Goal: Transaction & Acquisition: Obtain resource

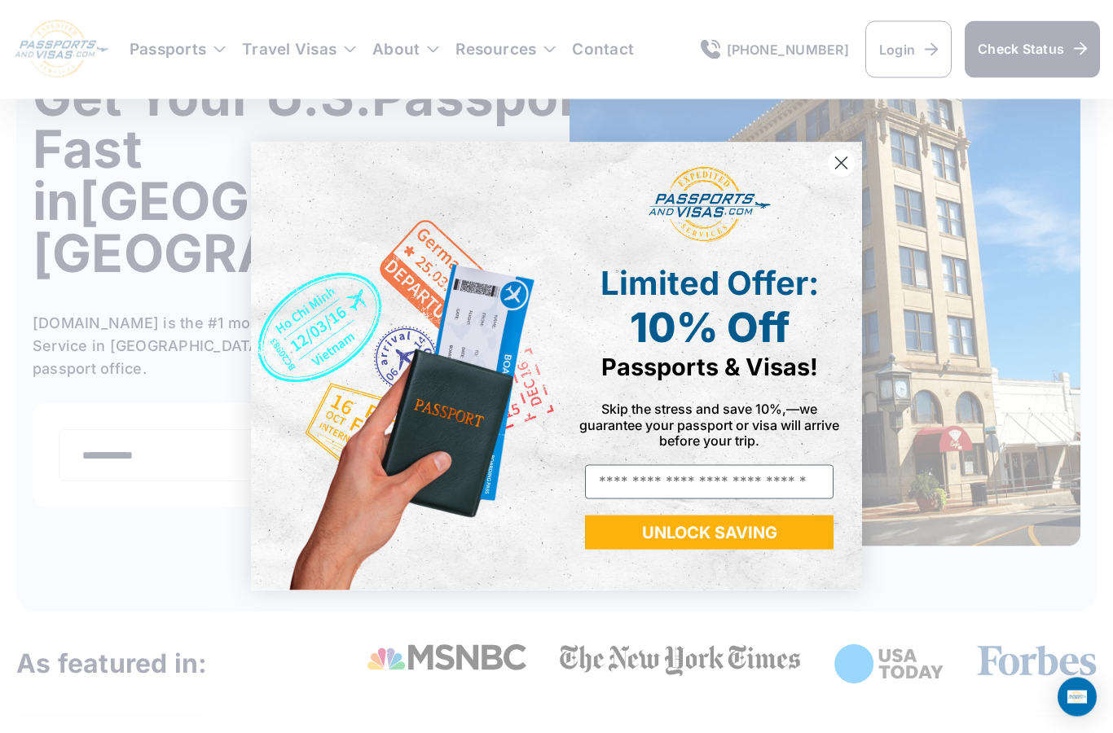
scroll to position [191, 0]
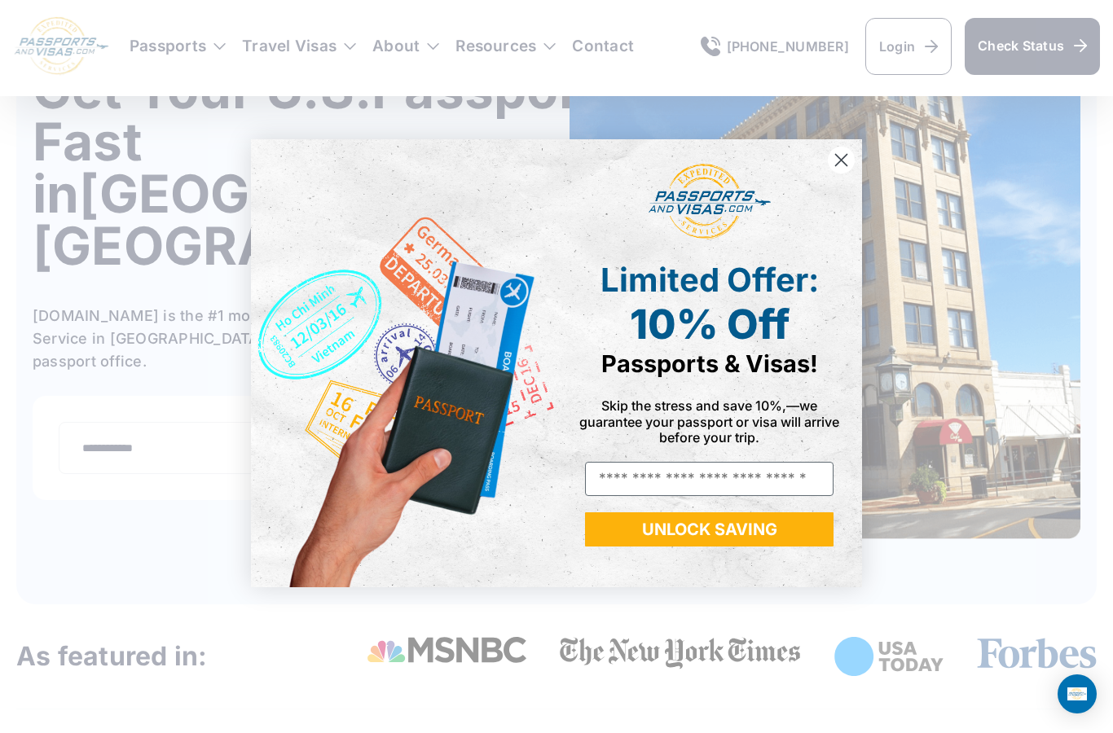
click at [838, 177] on circle "Close dialog" at bounding box center [841, 163] width 27 height 27
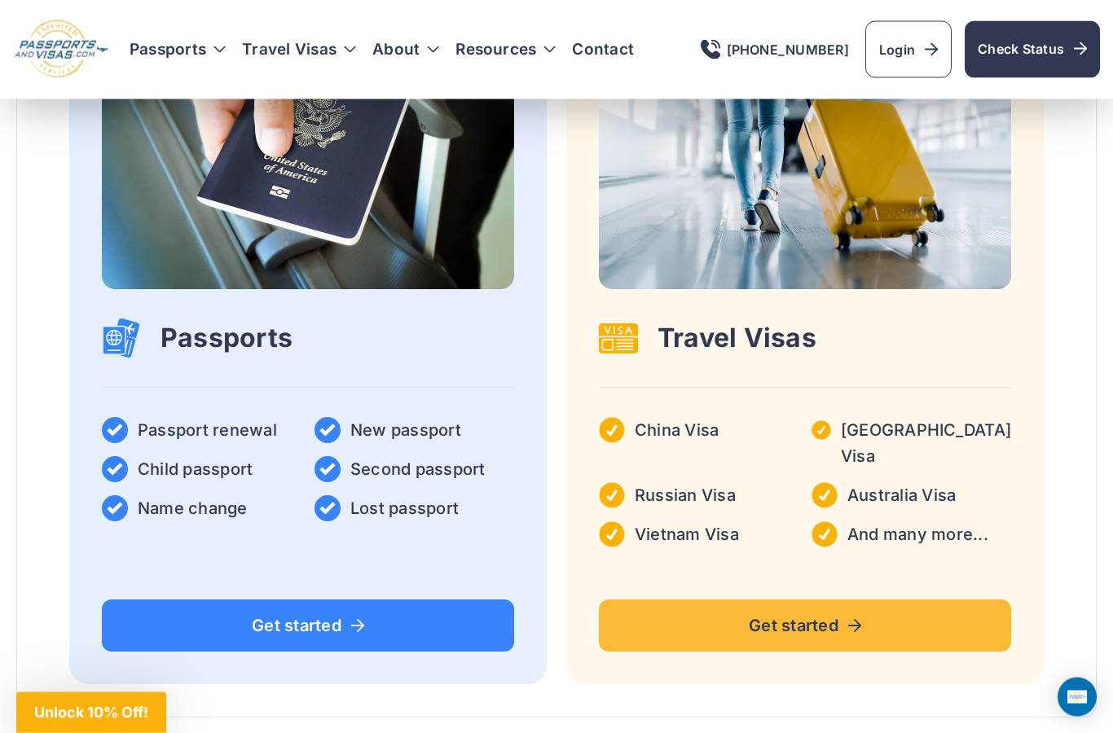
scroll to position [2643, 0]
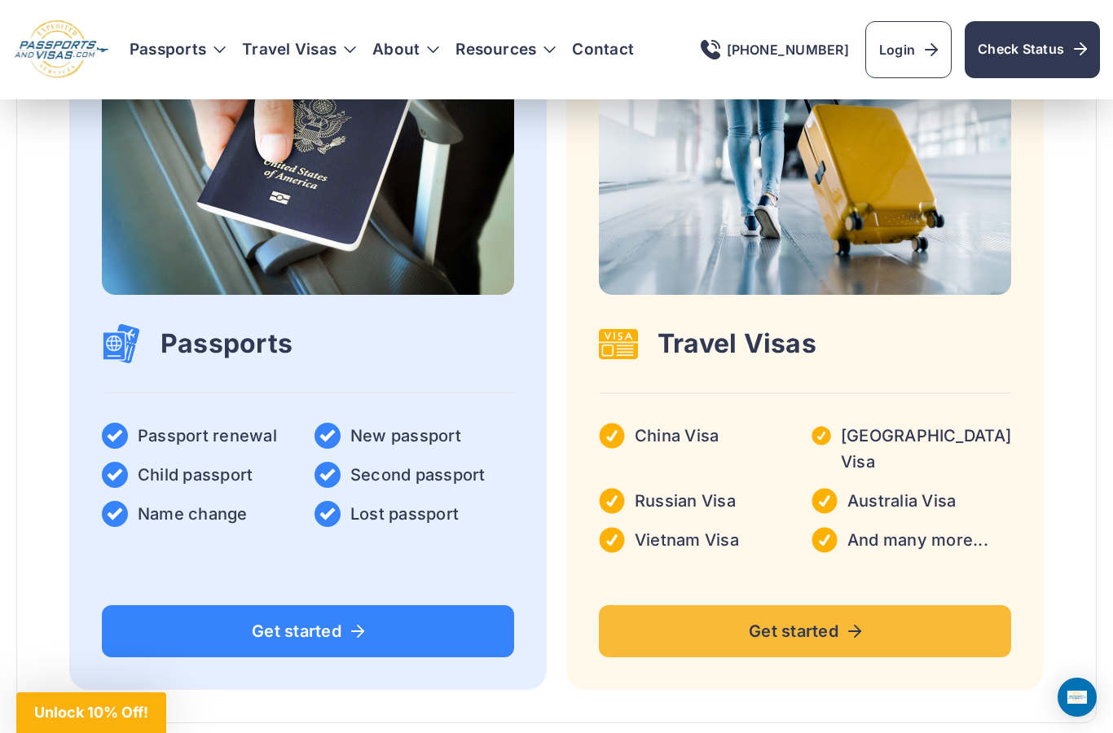
click at [876, 246] on div "Travel Visas China Visa India Visa Russian Visa Australia Visa Vietnam Visa And…" at bounding box center [805, 261] width 412 height 584
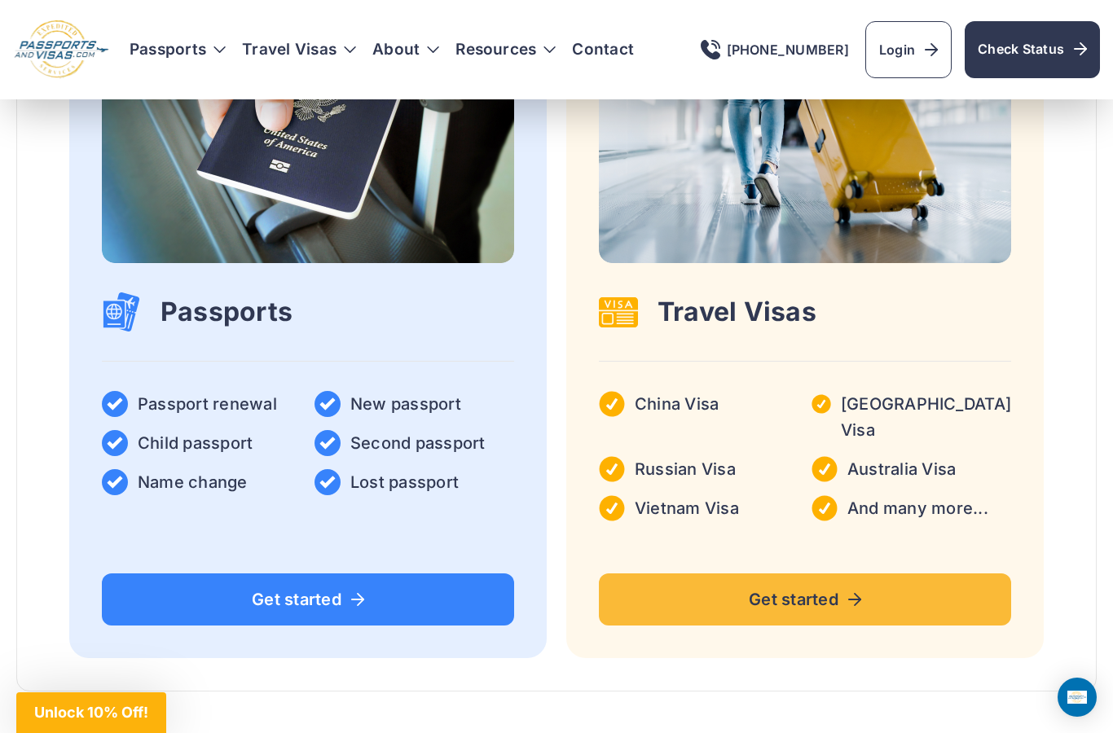
scroll to position [2723, 0]
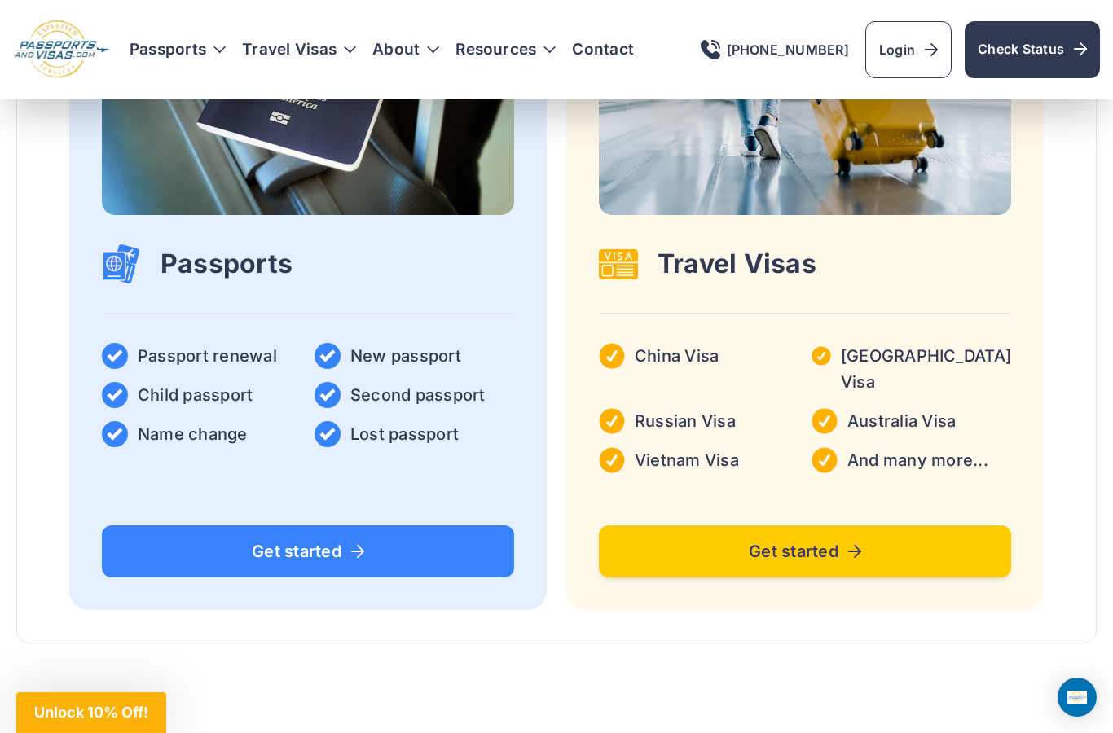
click at [711, 543] on span "Get started" at bounding box center [805, 551] width 370 height 16
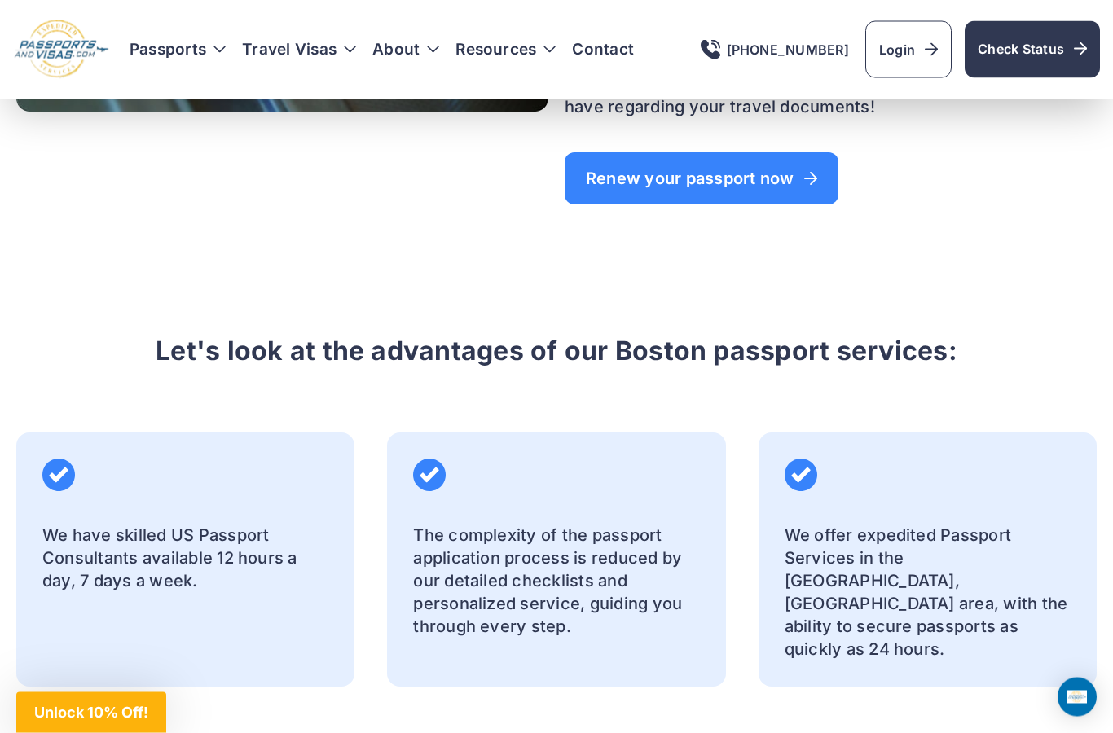
scroll to position [1641, 0]
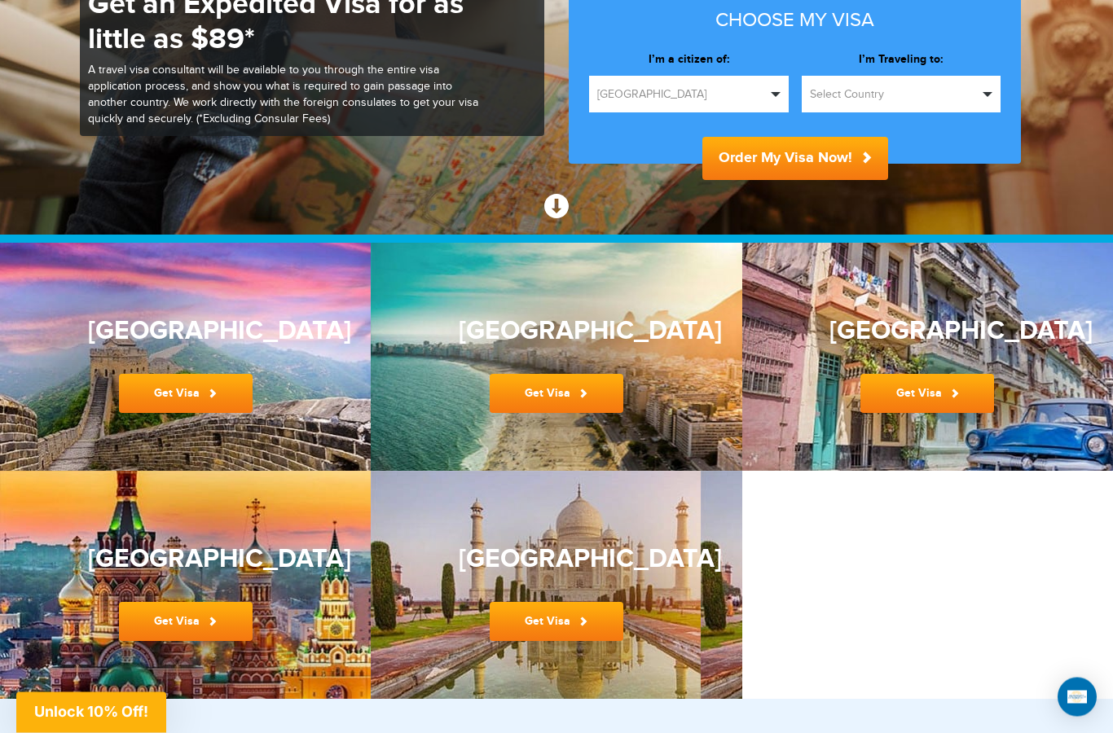
scroll to position [239, 0]
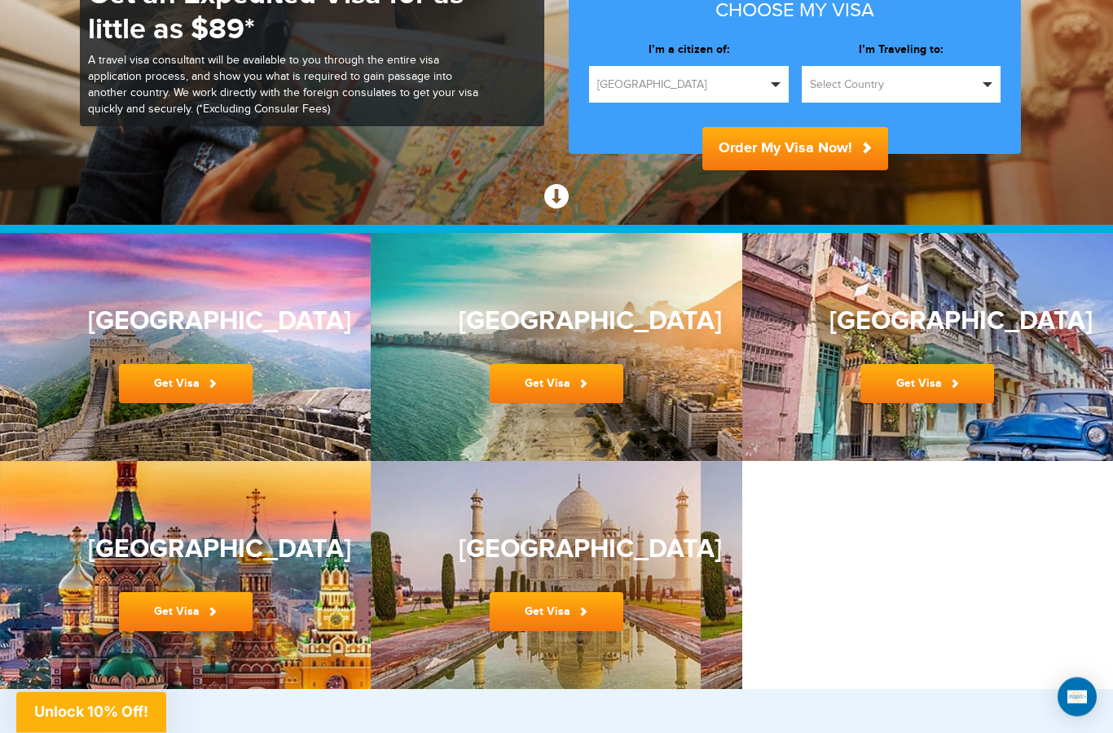
click at [239, 345] on div "[GEOGRAPHIC_DATA] Get Visa" at bounding box center [185, 348] width 195 height 112
click at [204, 388] on link "Get Visa" at bounding box center [186, 384] width 134 height 39
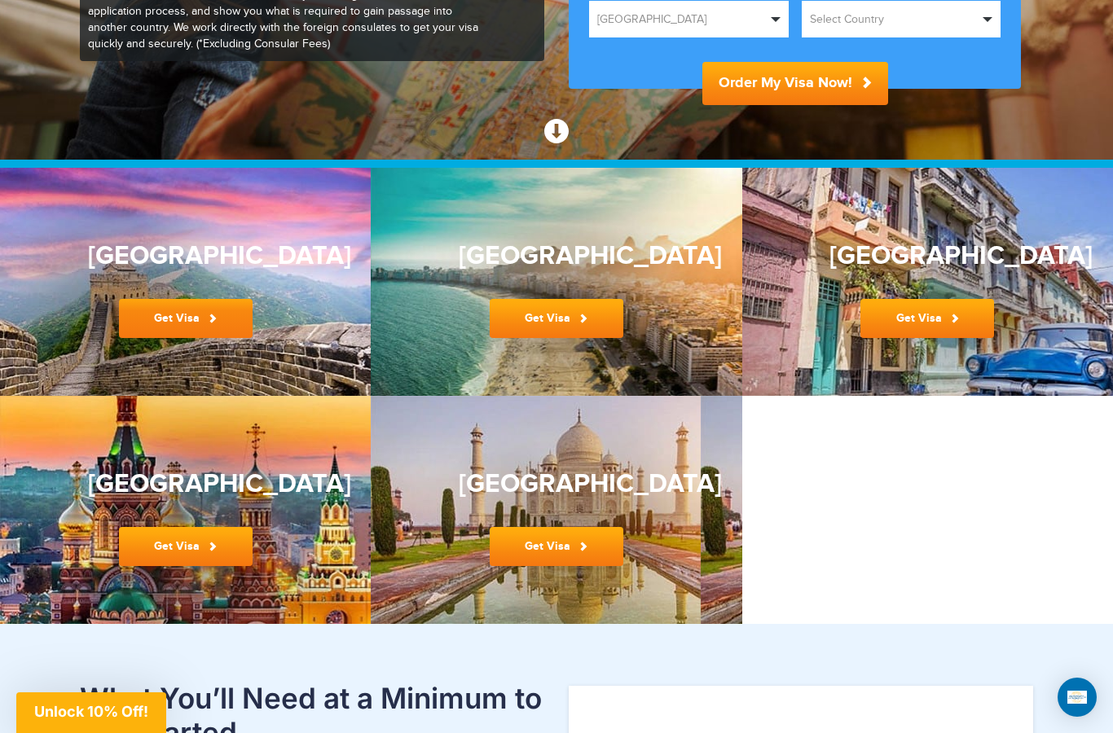
click at [193, 336] on link "Get Visa" at bounding box center [186, 318] width 134 height 39
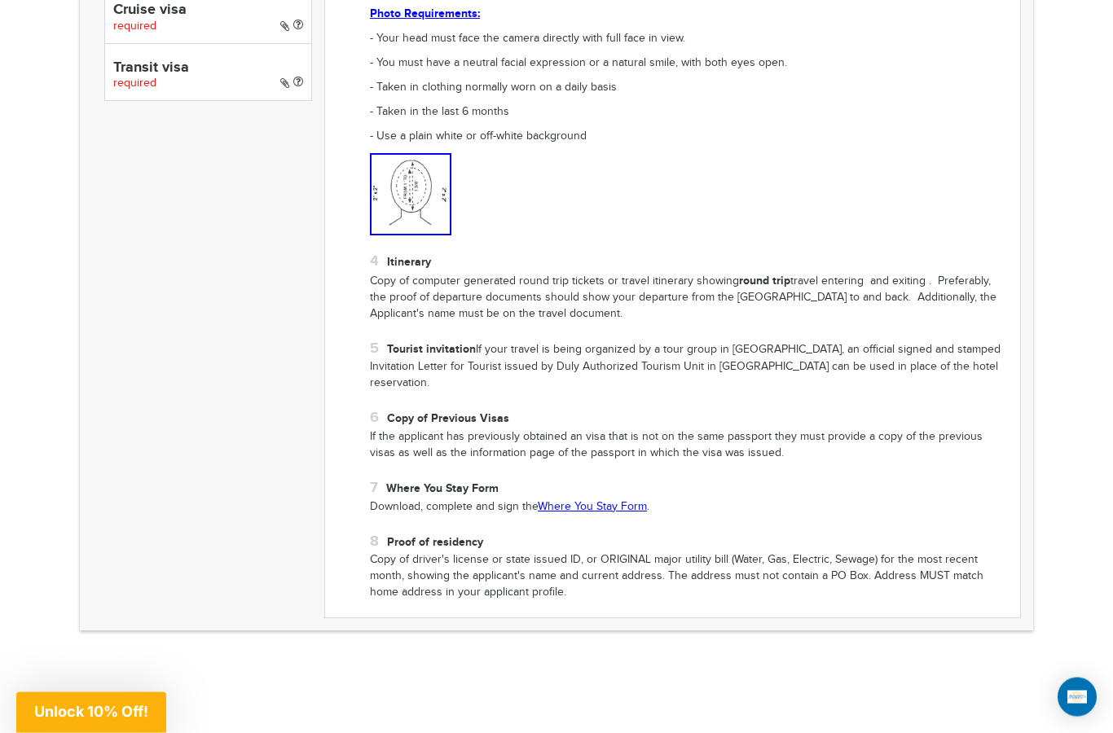
scroll to position [1307, 0]
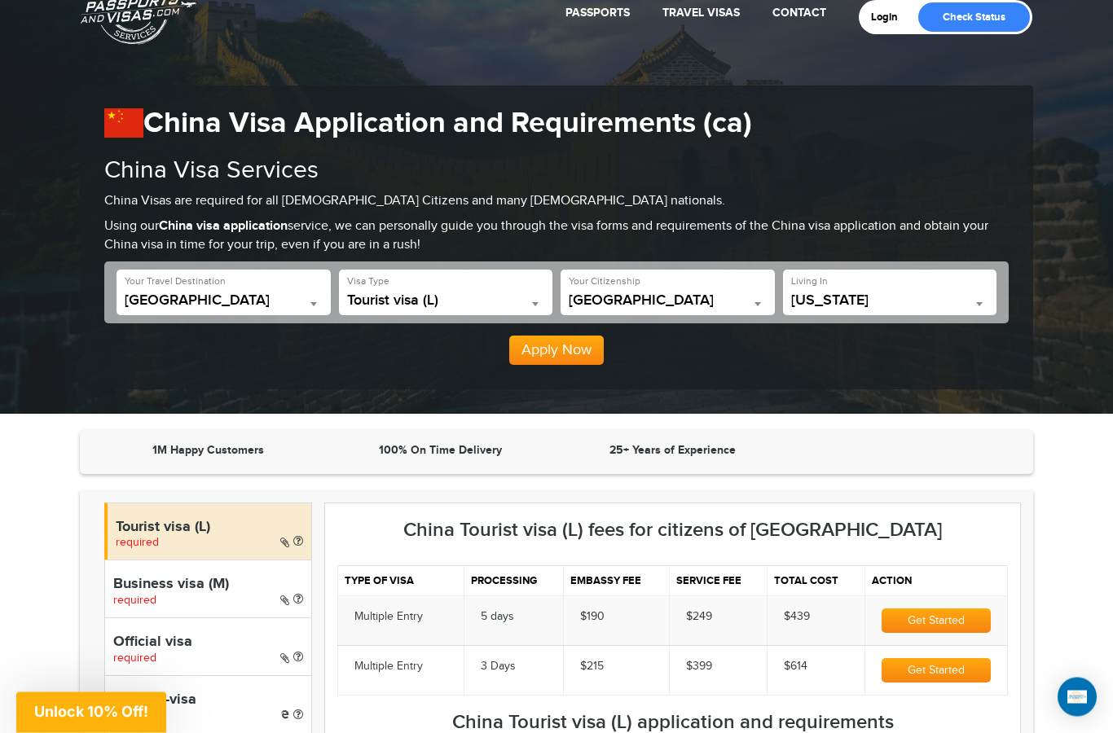
scroll to position [0, 0]
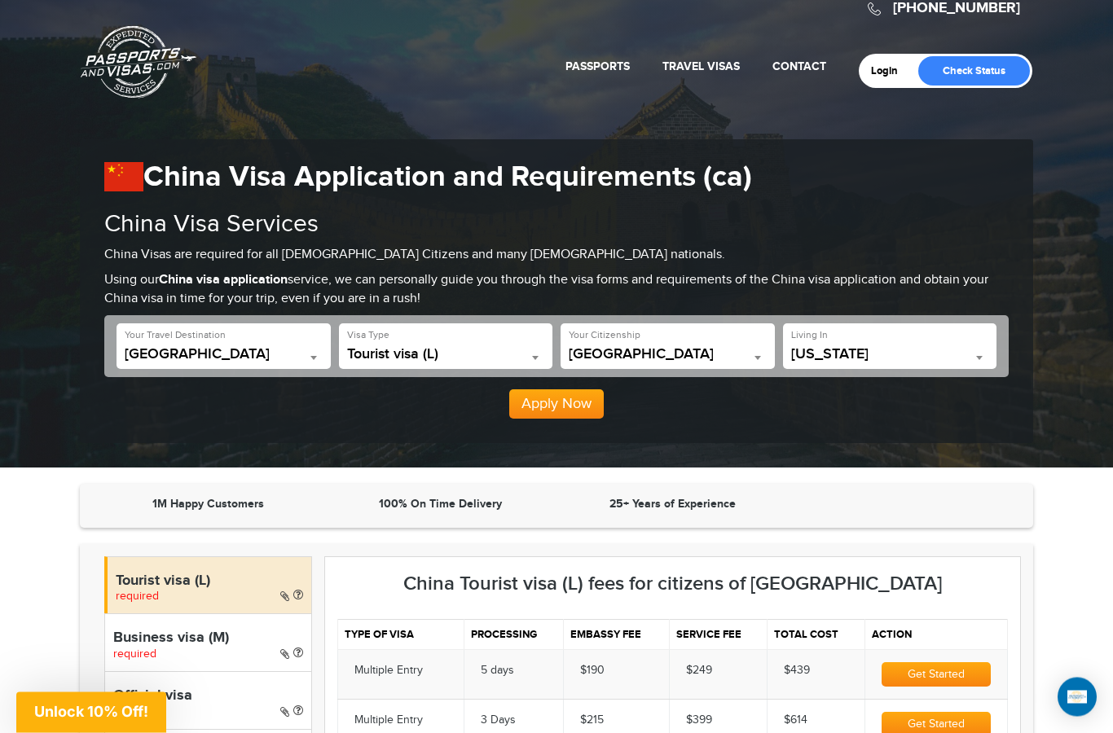
scroll to position [8, 0]
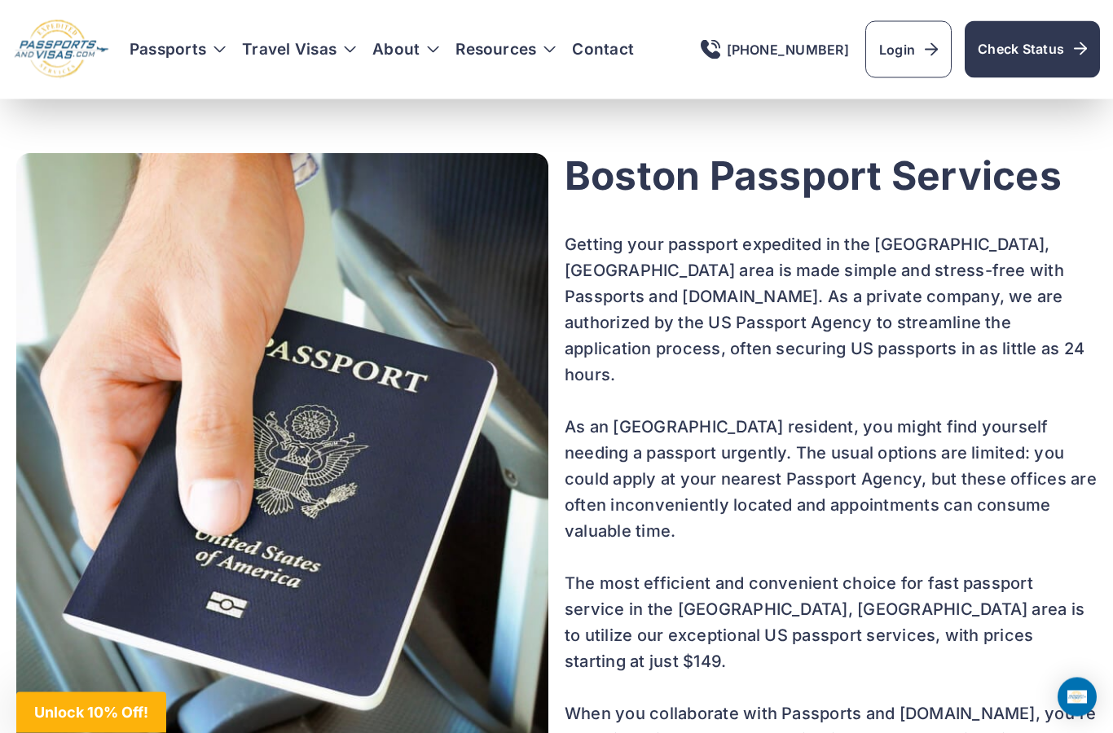
scroll to position [863, 0]
